Goal: Task Accomplishment & Management: Complete application form

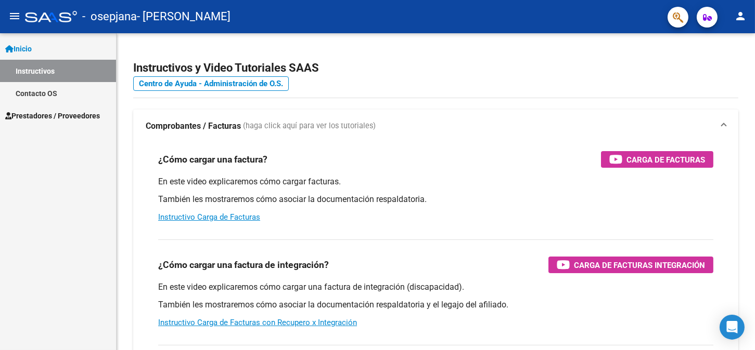
click at [42, 127] on div "Inicio Instructivos Contacto OS Prestadores / Proveedores Facturas - Listado/Ca…" at bounding box center [58, 191] width 116 height 317
click at [44, 122] on link "Prestadores / Proveedores" at bounding box center [58, 116] width 116 height 22
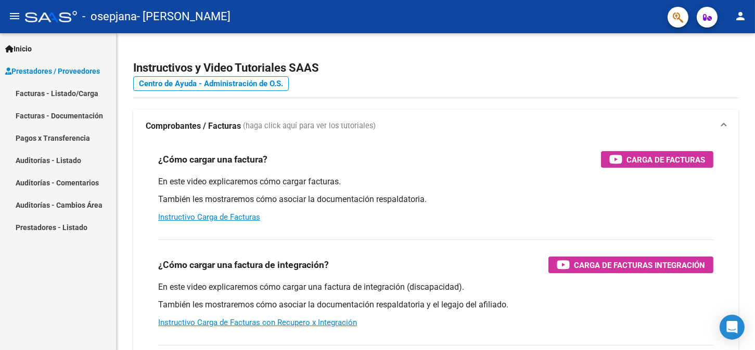
click at [79, 110] on link "Facturas - Documentación" at bounding box center [58, 116] width 116 height 22
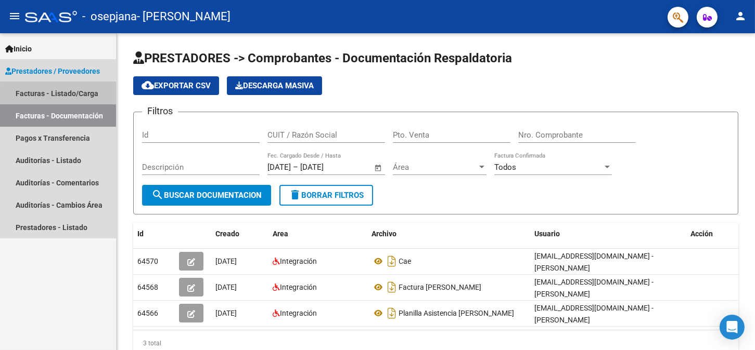
click at [79, 96] on link "Facturas - Listado/Carga" at bounding box center [58, 93] width 116 height 22
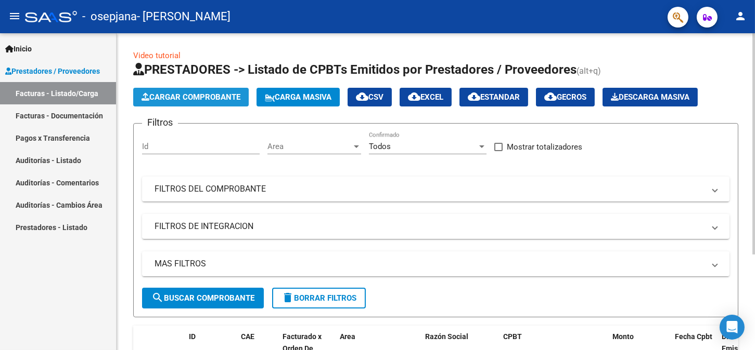
click at [199, 93] on span "Cargar Comprobante" at bounding box center [190, 97] width 99 height 9
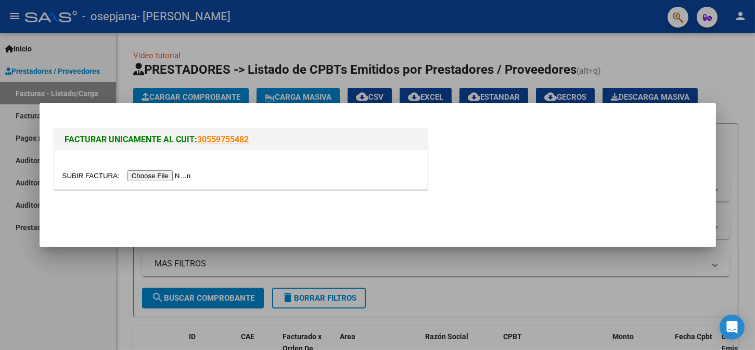
click at [135, 174] on input "file" at bounding box center [128, 176] width 132 height 11
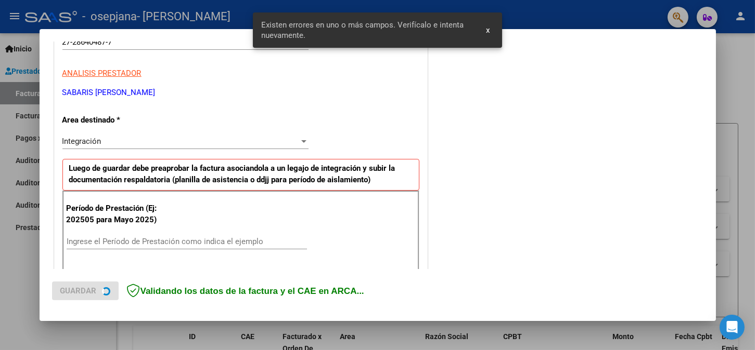
scroll to position [229, 0]
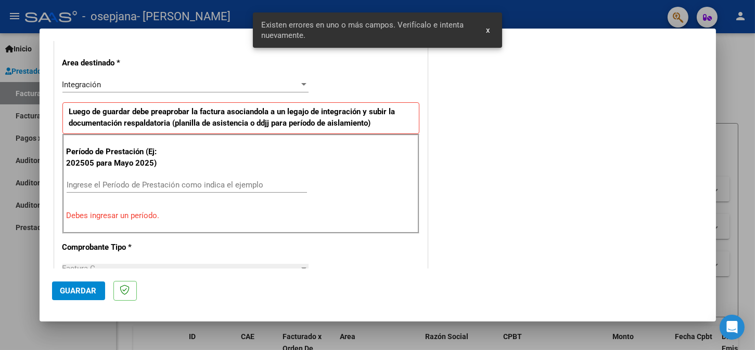
click at [174, 185] on input "Ingrese el Período de Prestación como indica el ejemplo" at bounding box center [187, 184] width 240 height 9
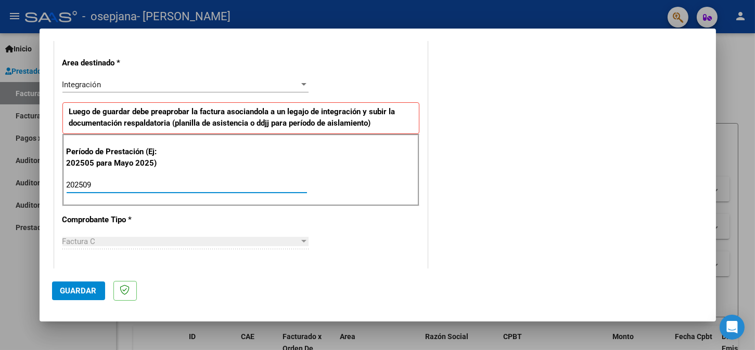
type input "202509"
click at [501, 177] on div "COMENTARIOS Comentarios del Prestador / Gerenciador:" at bounding box center [567, 276] width 274 height 904
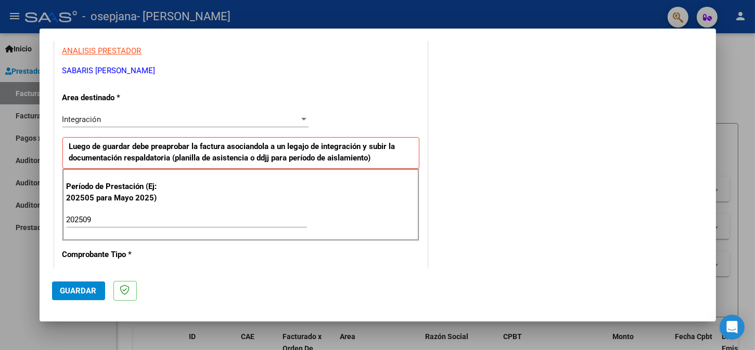
scroll to position [52, 0]
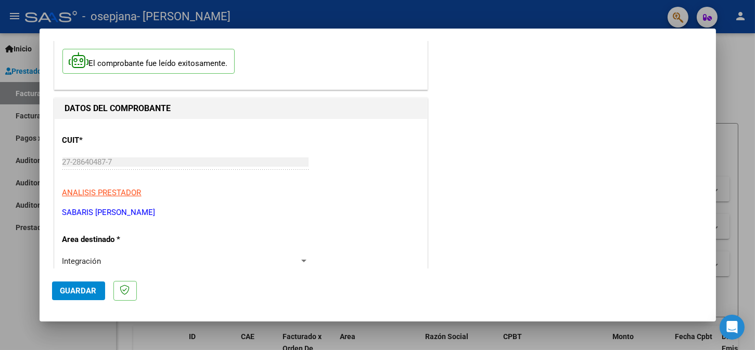
click at [85, 294] on span "Guardar" at bounding box center [78, 291] width 36 height 9
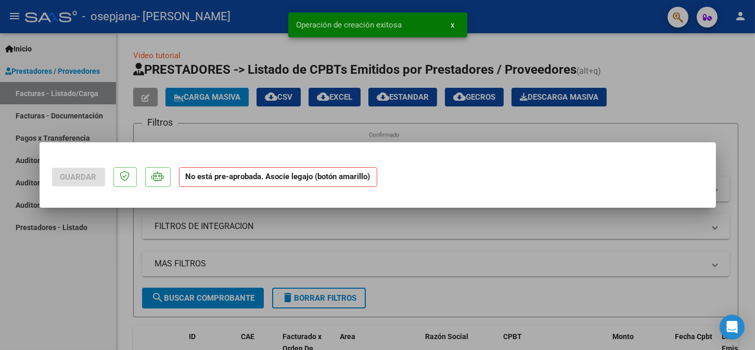
scroll to position [0, 0]
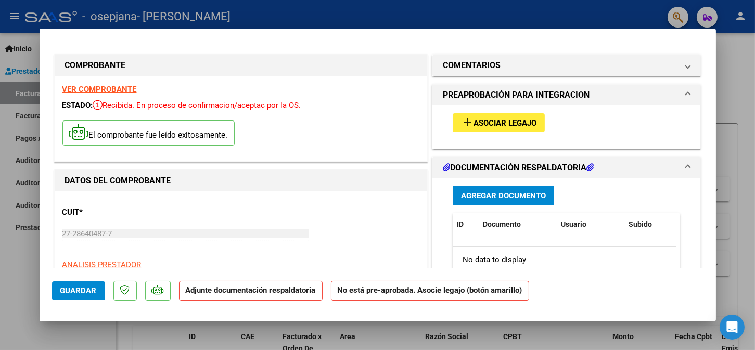
click at [492, 126] on span "Asociar Legajo" at bounding box center [504, 123] width 63 height 9
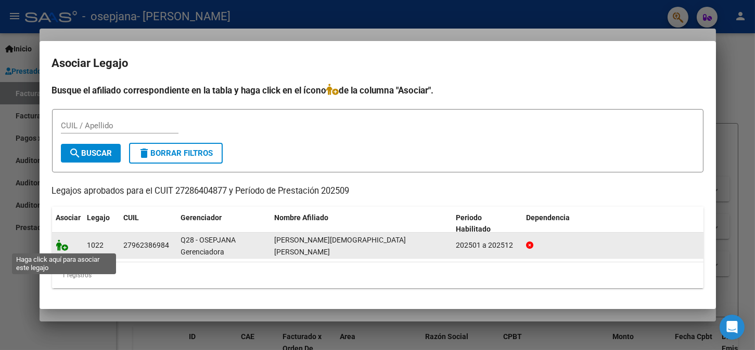
click at [64, 246] on icon at bounding box center [62, 245] width 12 height 11
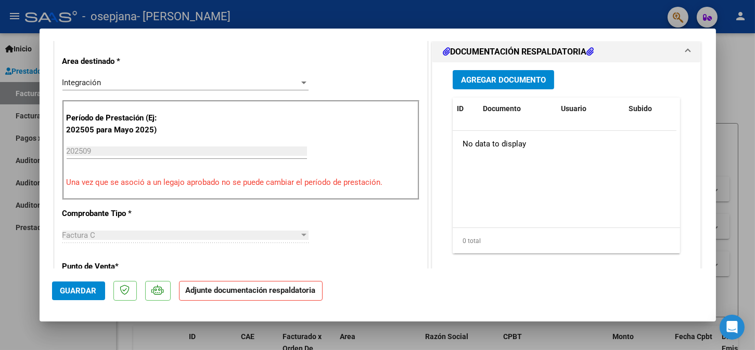
scroll to position [231, 0]
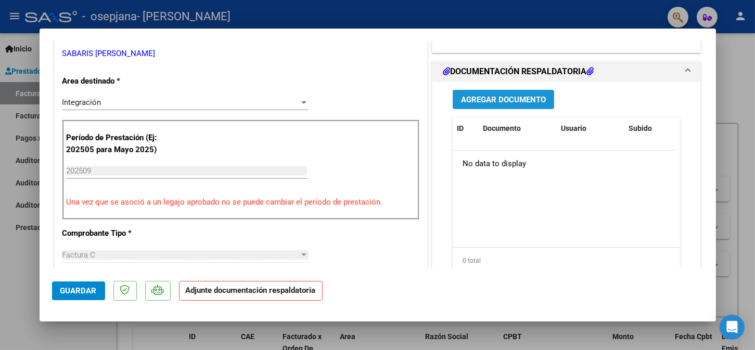
click at [487, 97] on span "Agregar Documento" at bounding box center [503, 99] width 85 height 9
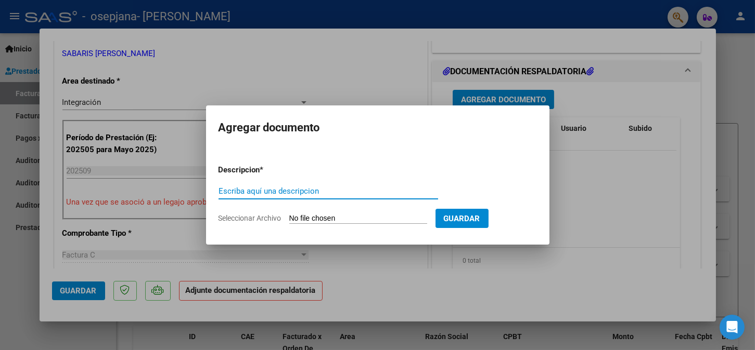
click at [298, 193] on input "Escriba aquí una descripcion" at bounding box center [327, 191] width 219 height 9
click at [313, 216] on input "Seleccionar Archivo" at bounding box center [358, 219] width 138 height 10
type input "C:\fakepath\Planilla de asistencia [PERSON_NAME] septiembre.pdf"
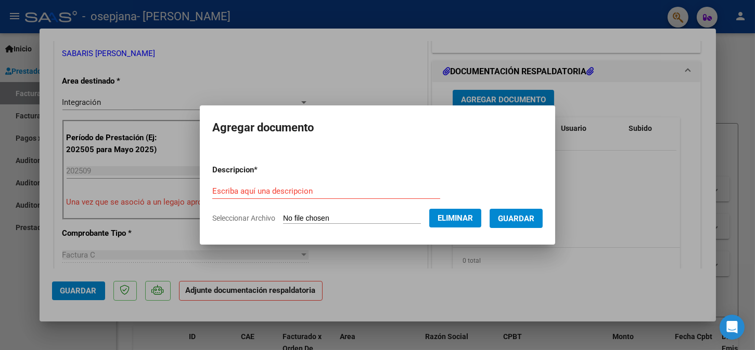
click at [283, 185] on div "Escriba aquí una descripcion" at bounding box center [326, 192] width 228 height 16
type input "planilla de asistencia [PERSON_NAME] septiembre"
click at [542, 224] on button "Guardar" at bounding box center [515, 218] width 53 height 19
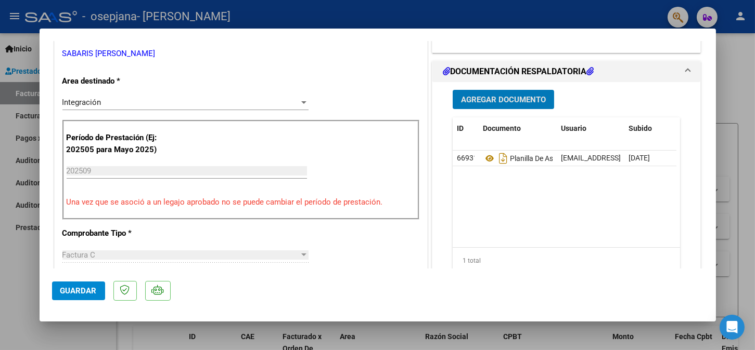
click at [56, 293] on button "Guardar" at bounding box center [78, 291] width 53 height 19
